Goal: Communication & Community: Answer question/provide support

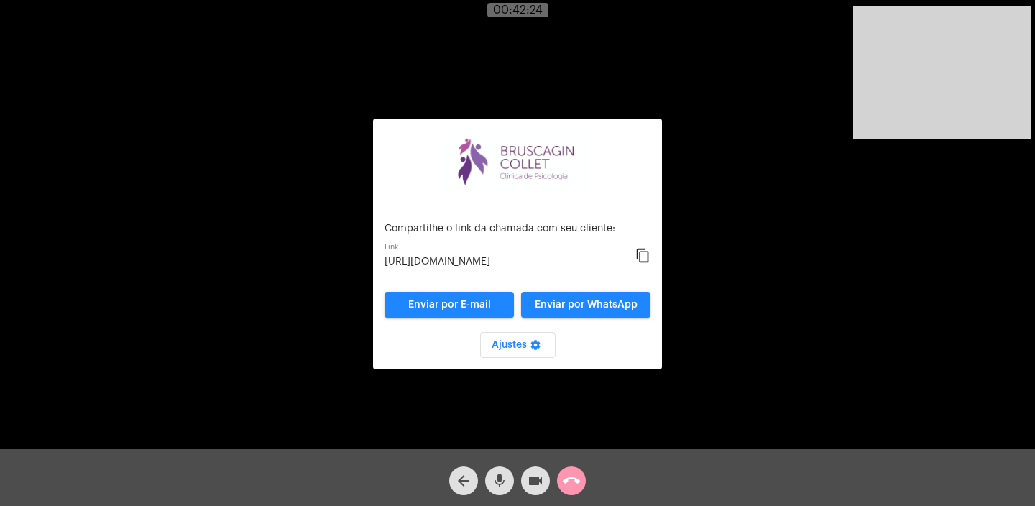
click at [570, 477] on mat-icon "call_end" at bounding box center [571, 480] width 17 height 17
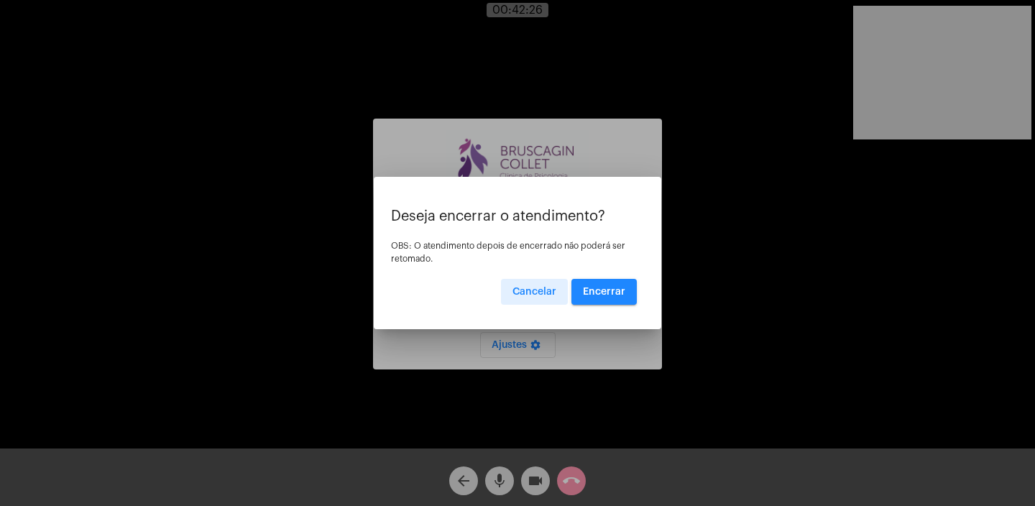
click at [617, 287] on span "Encerrar" at bounding box center [604, 292] width 42 height 10
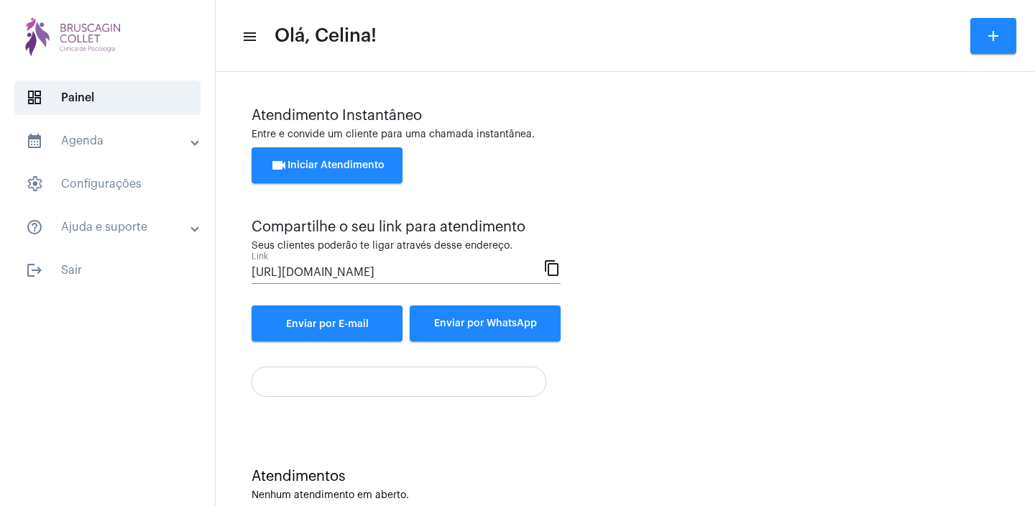
click at [368, 168] on span "videocam Iniciar Atendimento" at bounding box center [327, 165] width 114 height 10
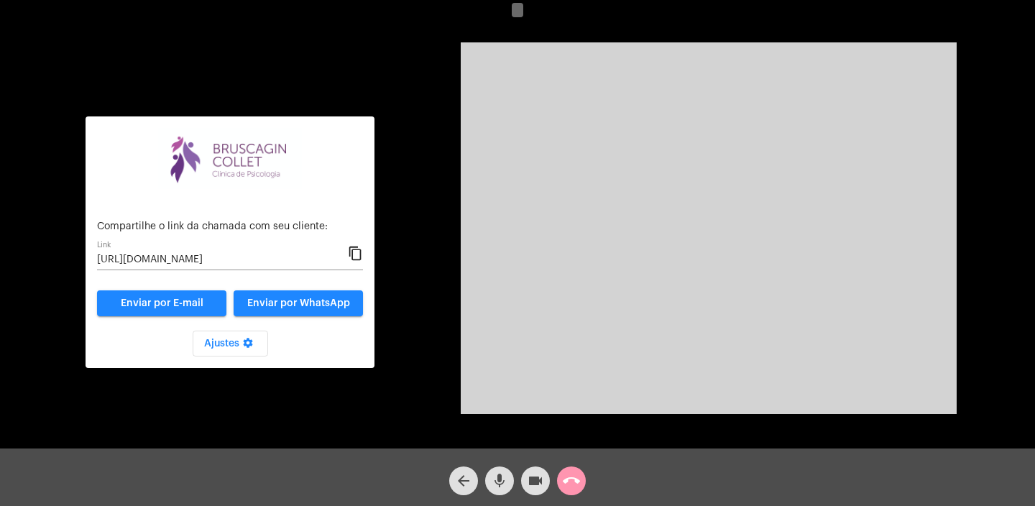
click at [354, 254] on mat-icon "content_copy" at bounding box center [355, 253] width 15 height 17
